Goal: Task Accomplishment & Management: Complete application form

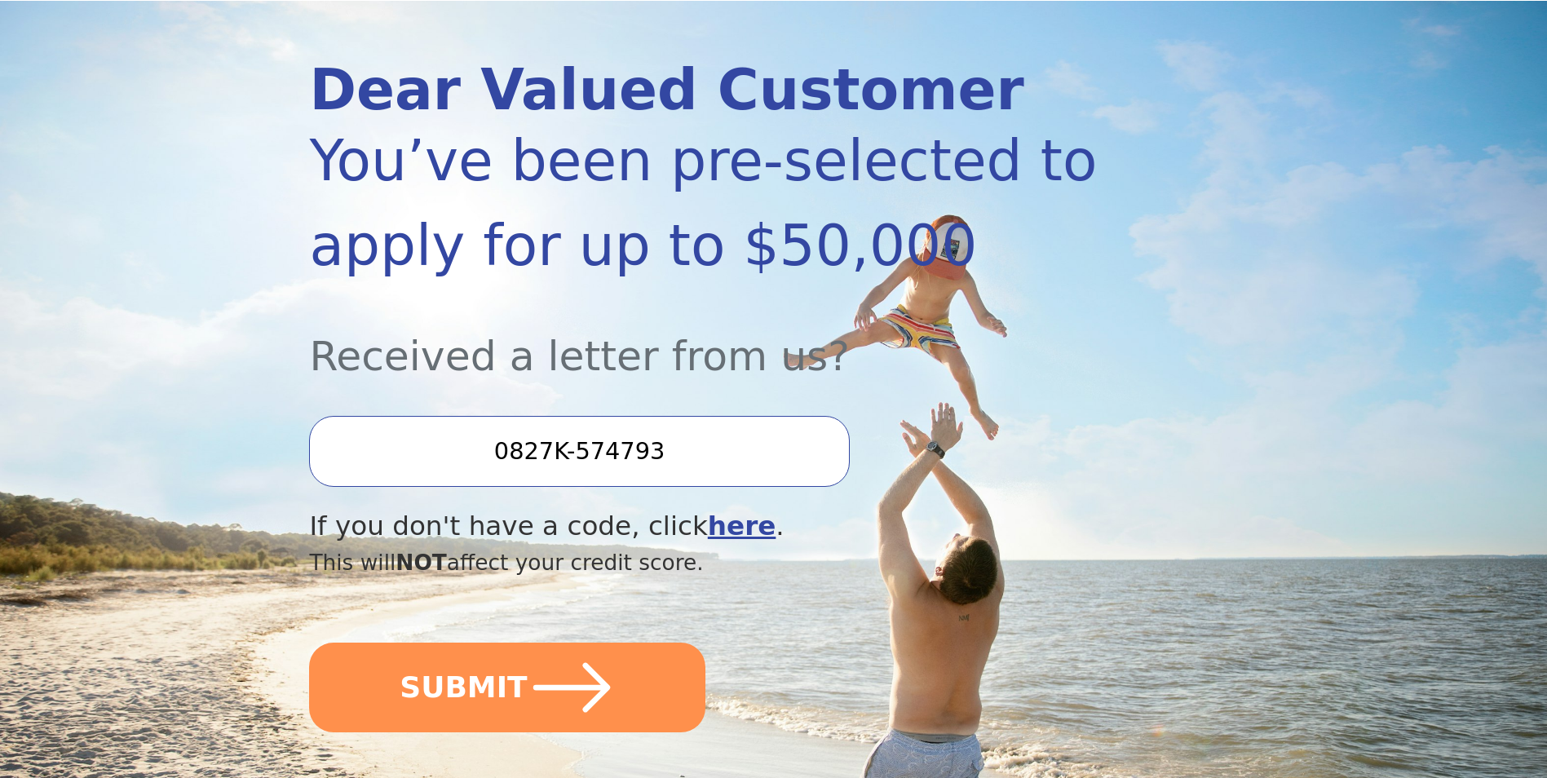
scroll to position [326, 0]
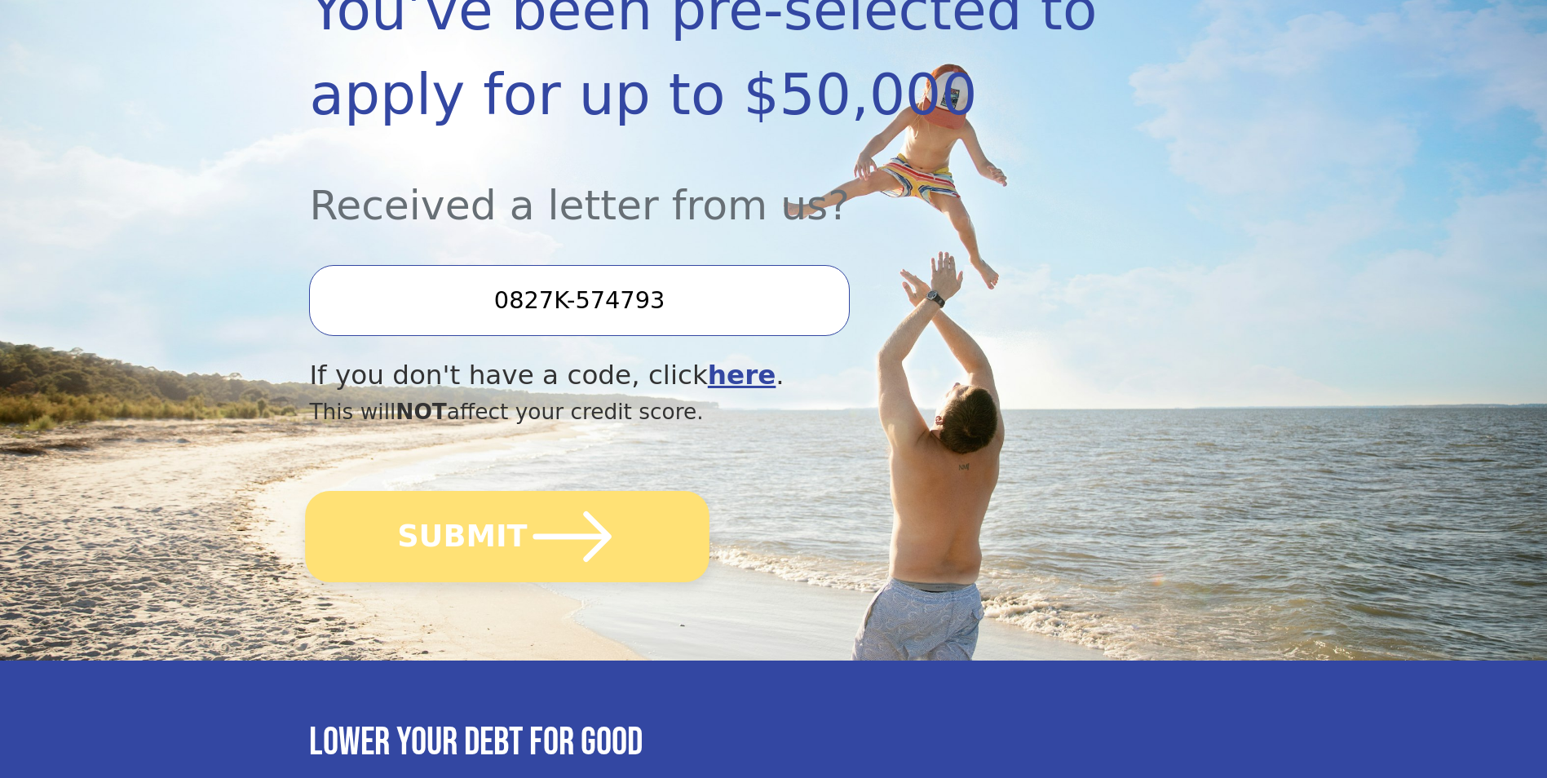
click at [492, 508] on button "SUBMIT" at bounding box center [508, 536] width 404 height 91
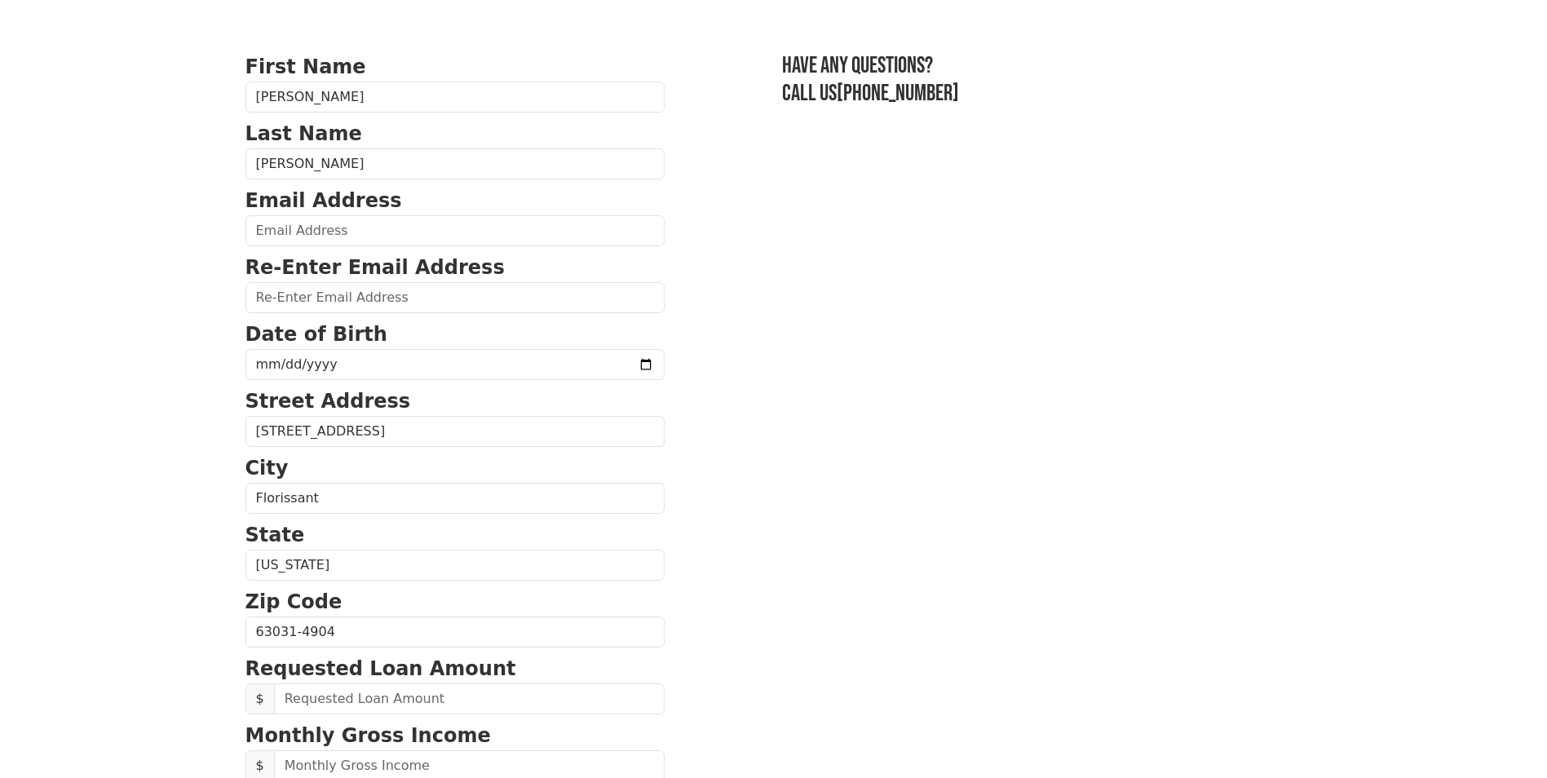
scroll to position [82, 0]
click at [461, 240] on input "email" at bounding box center [454, 229] width 419 height 31
type input "blakecpowell419@yahoo.com"
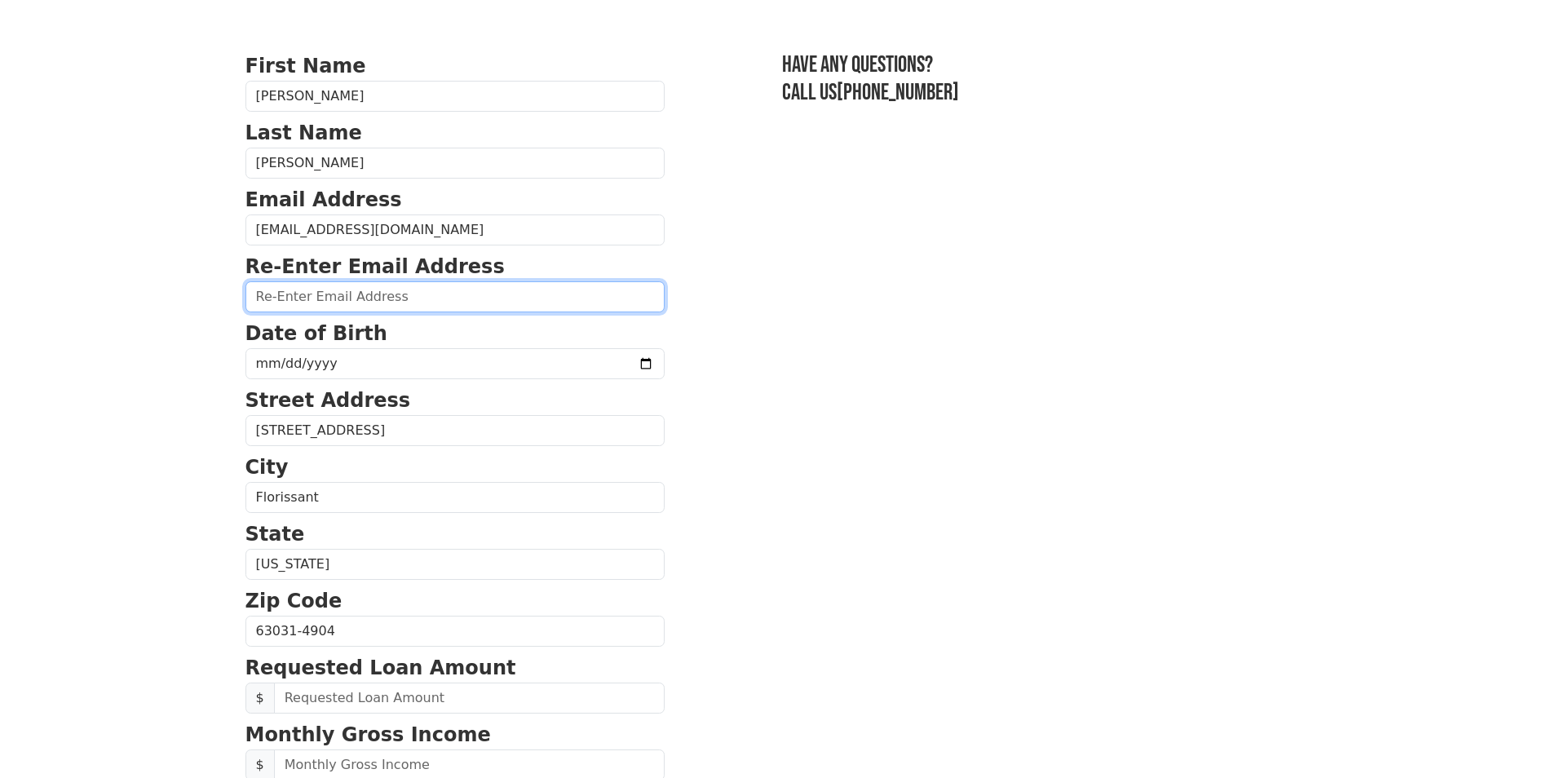
type input "blakecpowell419@yahoo.com"
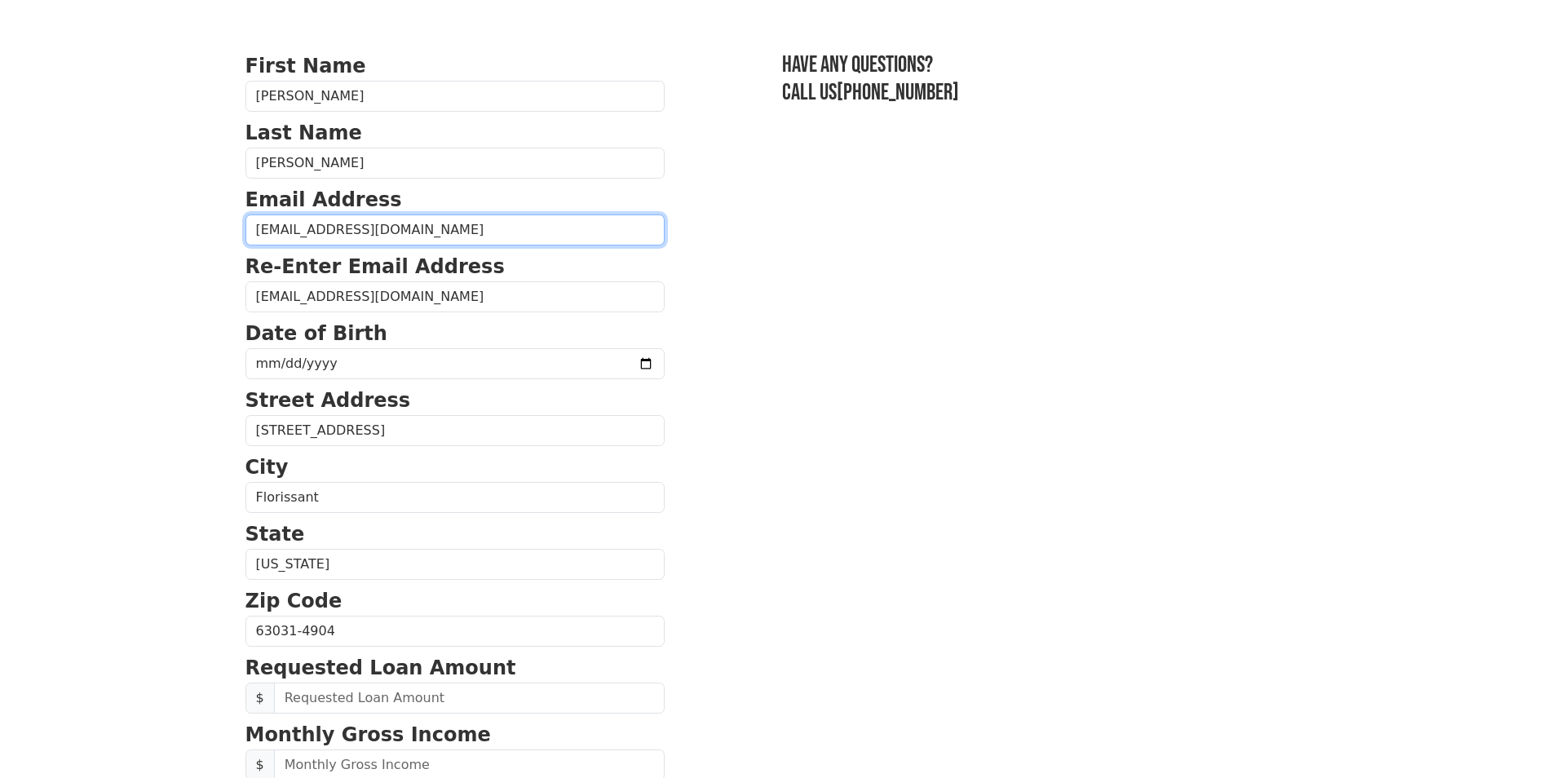
type input "(636) 633-0848"
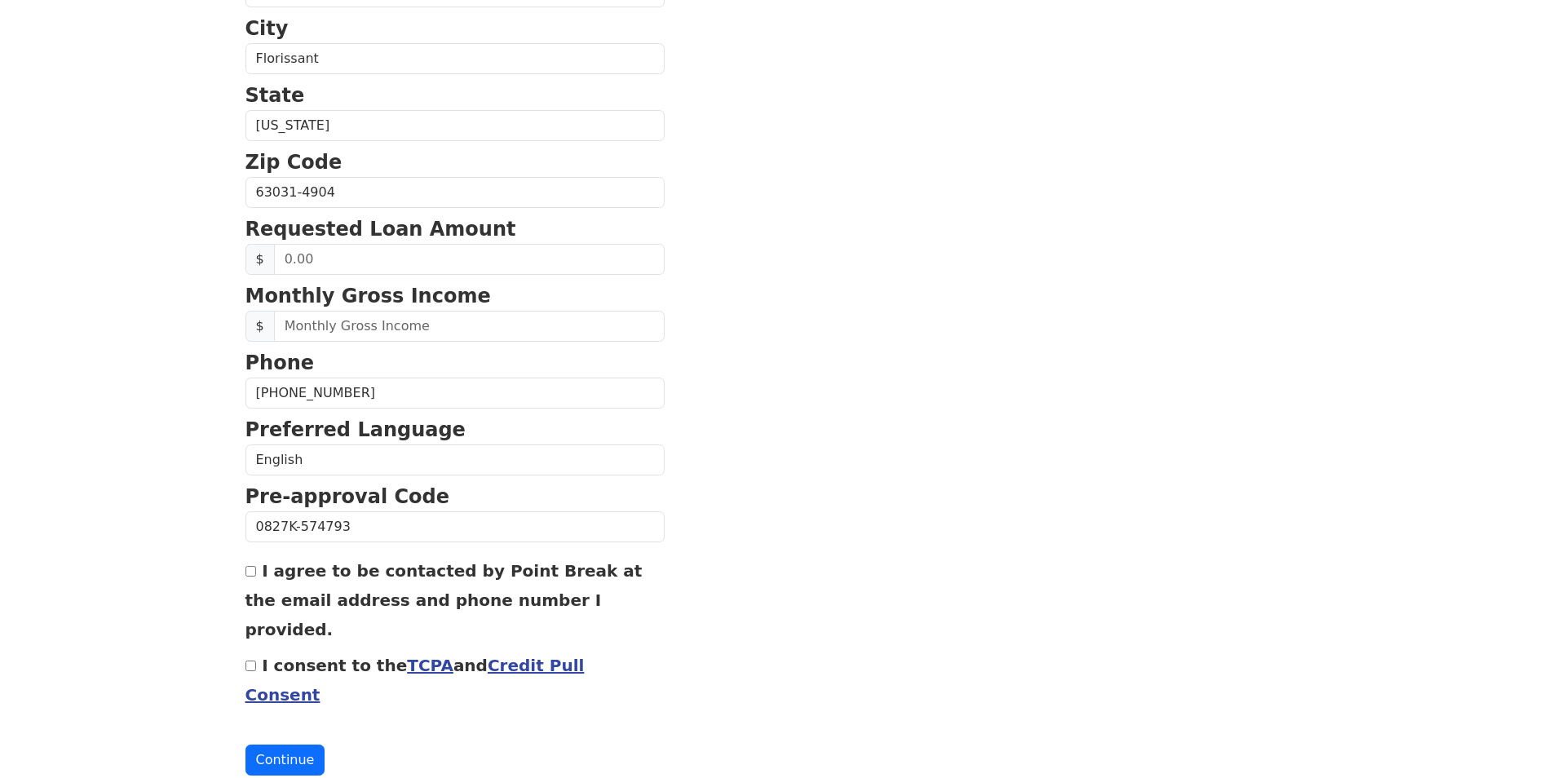
scroll to position [113, 0]
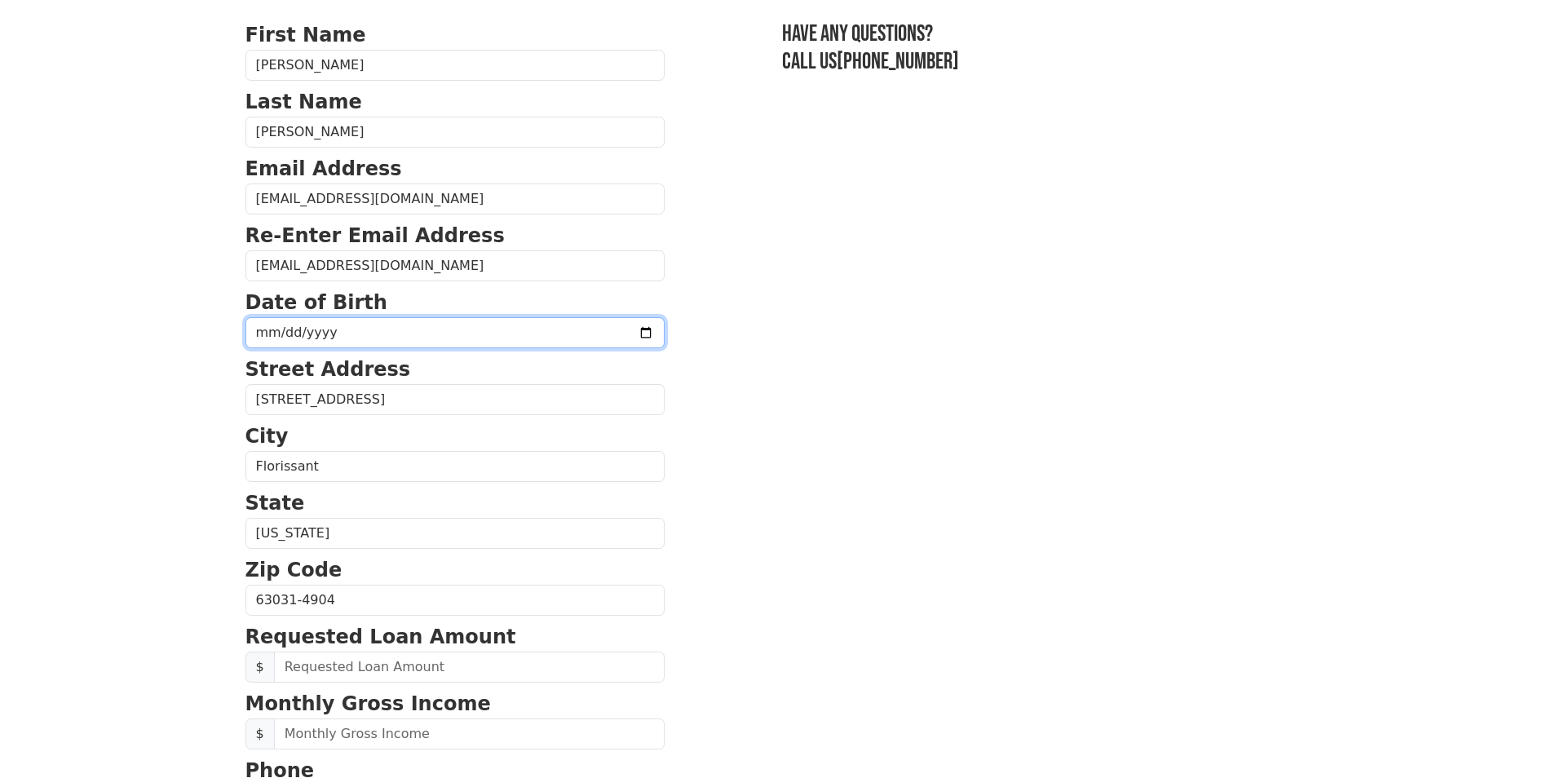
click at [314, 323] on input "date" at bounding box center [454, 332] width 419 height 31
type input "1985-04-19"
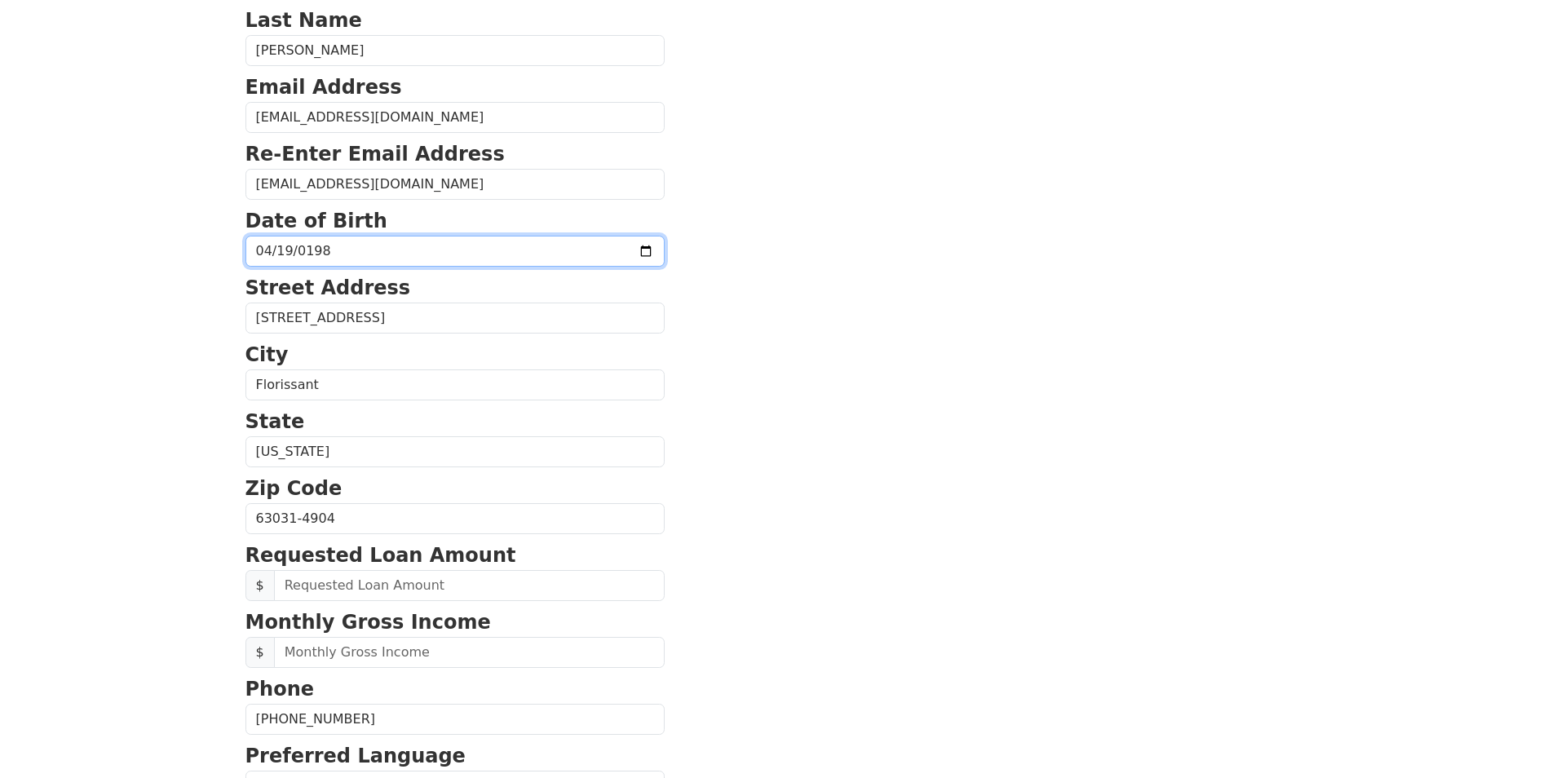
scroll to position [276, 0]
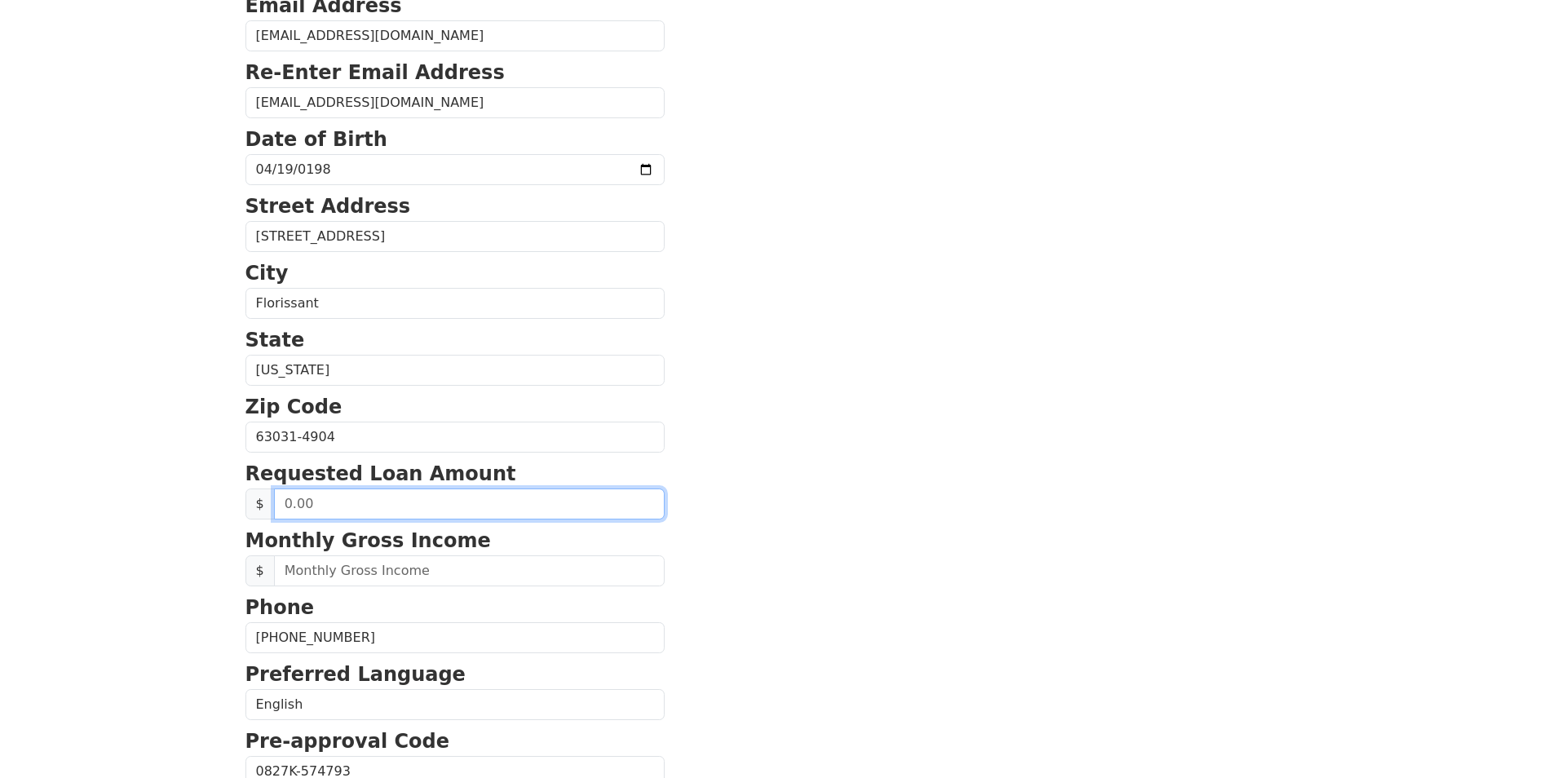
click at [370, 510] on input "text" at bounding box center [469, 503] width 391 height 31
type input "20,000.00"
click at [230, 502] on html "First Name Christopher Last Name Powell Email Address blakecpowell419@yahoo.com…" at bounding box center [773, 113] width 1547 height 778
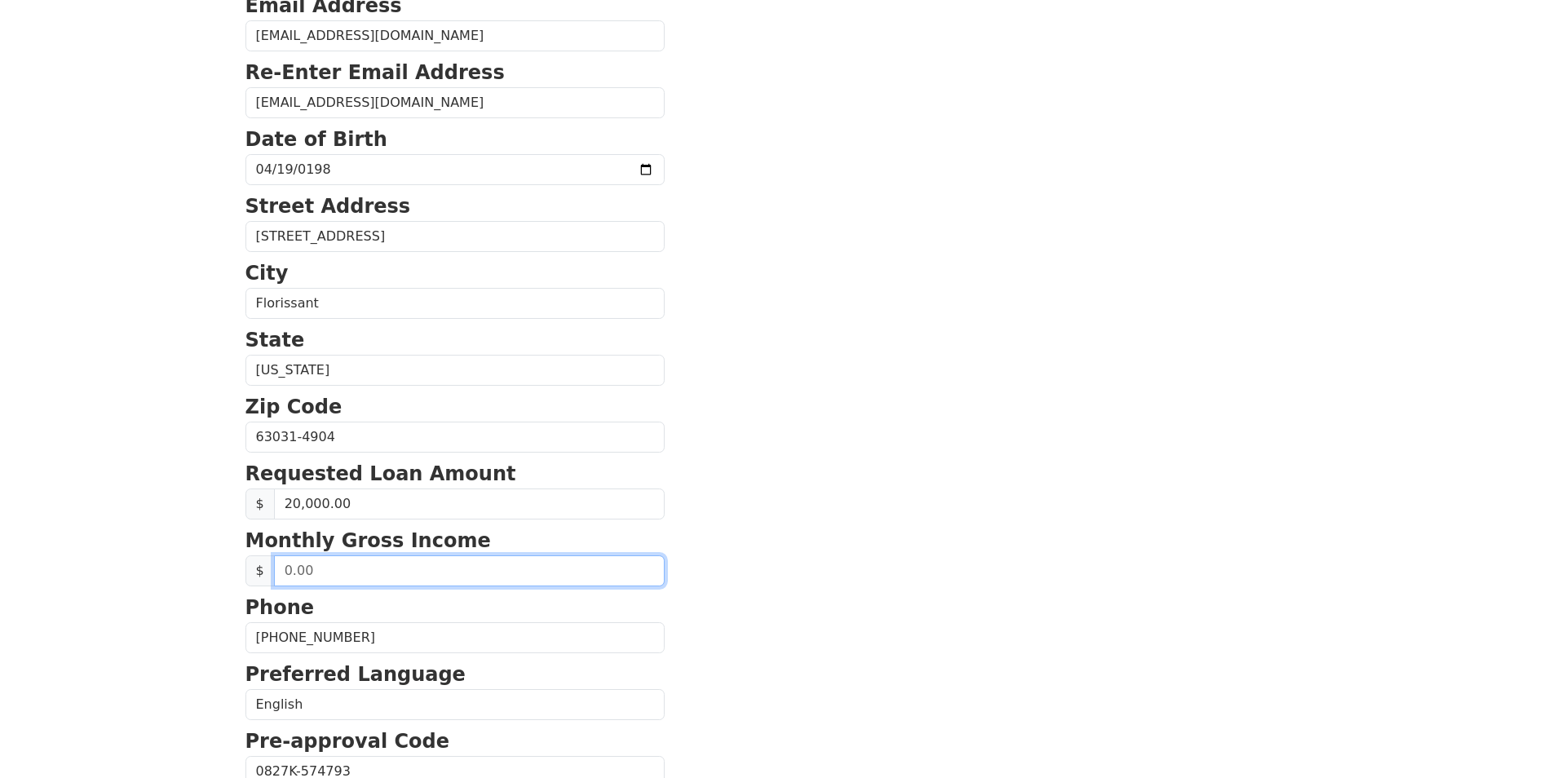
click at [359, 571] on input "text" at bounding box center [469, 570] width 391 height 31
type input "3,800.00"
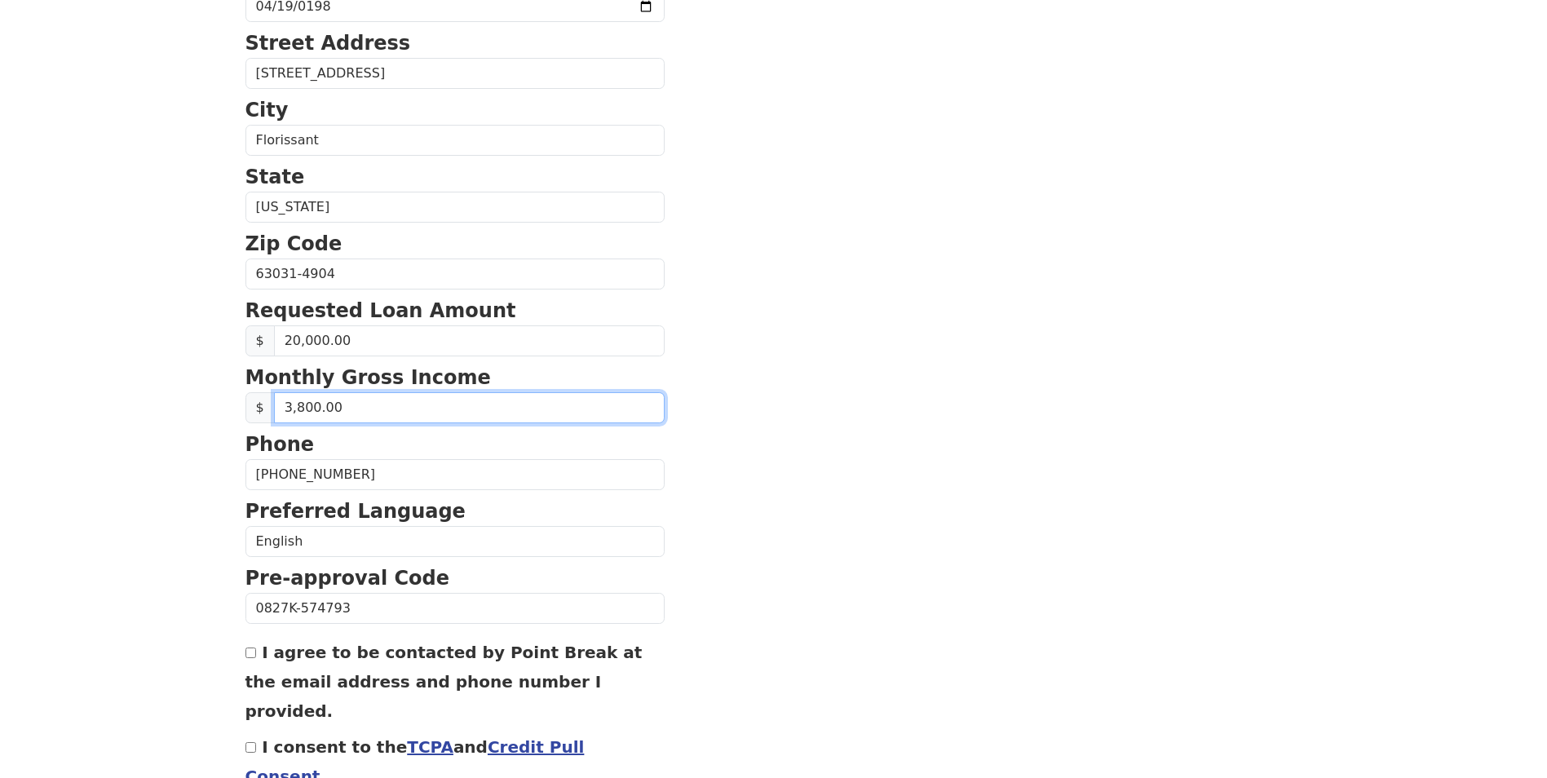
scroll to position [520, 0]
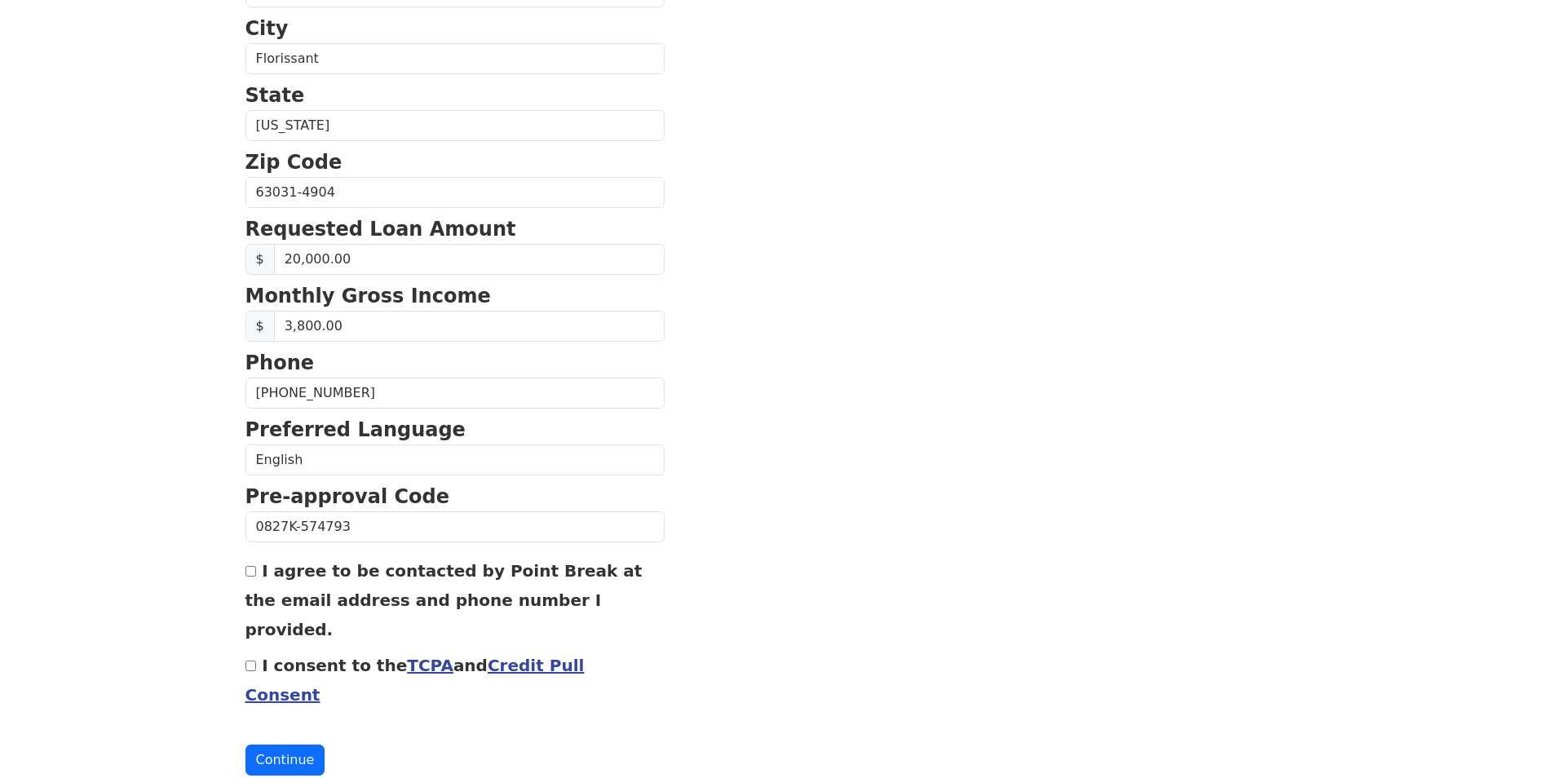
click at [278, 570] on label "I agree to be contacted by Point Break at the email address and phone number I …" at bounding box center [443, 600] width 397 height 78
click at [256, 570] on input "I agree to be contacted by Point Break at the email address and phone number I …" at bounding box center [250, 571] width 11 height 11
checkbox input "true"
click at [253, 660] on input "I consent to the TCPA and Credit Pull Consent" at bounding box center [250, 665] width 11 height 11
checkbox input "true"
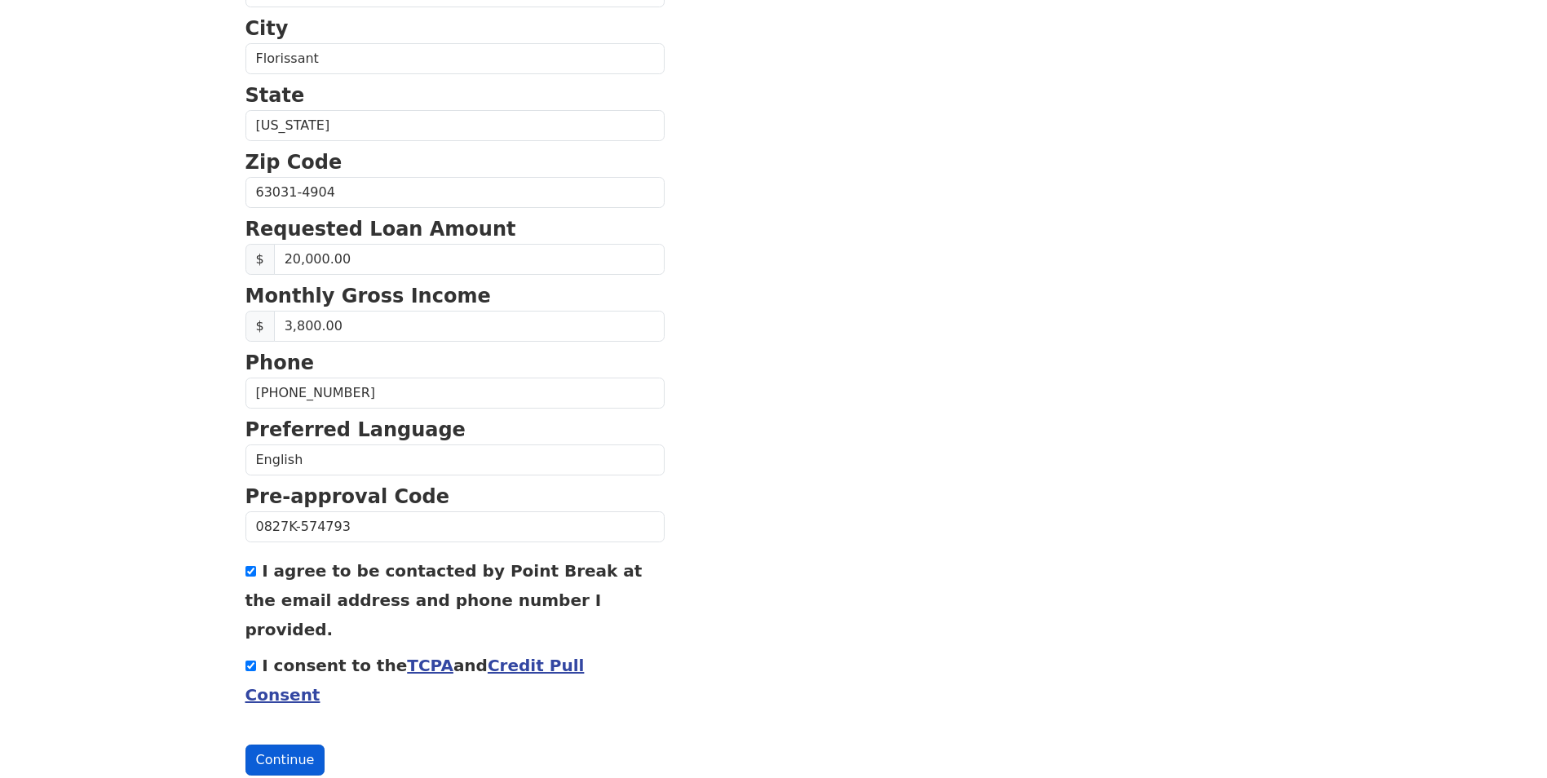
click at [281, 744] on button "Continue" at bounding box center [285, 759] width 80 height 31
